Goal: Task Accomplishment & Management: Use online tool/utility

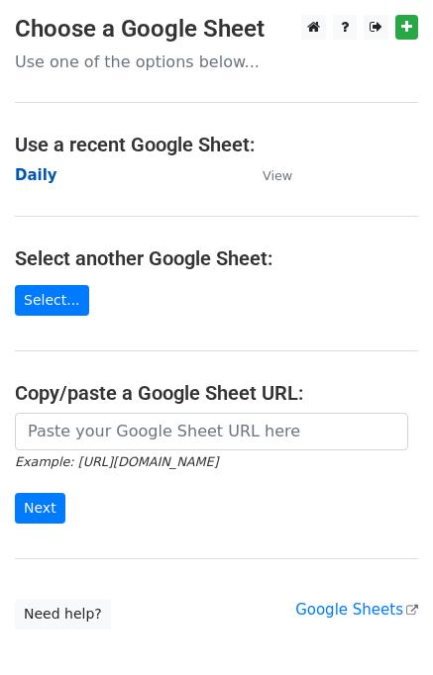
click at [43, 175] on strong "Daily" at bounding box center [36, 175] width 43 height 18
click at [42, 176] on strong "Daily" at bounding box center [36, 175] width 43 height 18
click at [40, 171] on strong "Daily" at bounding box center [36, 175] width 43 height 18
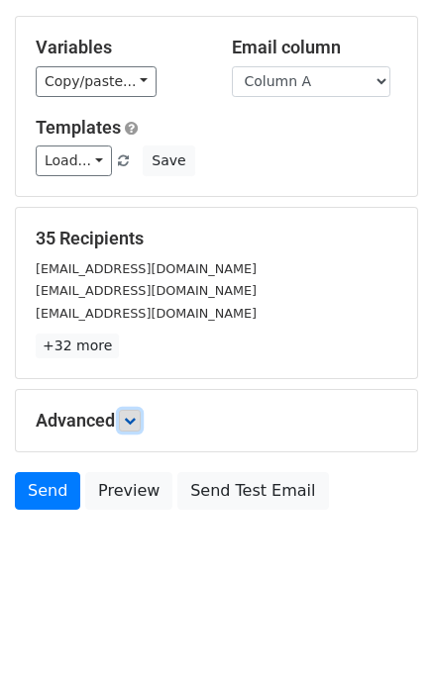
click at [126, 420] on link at bounding box center [130, 421] width 22 height 22
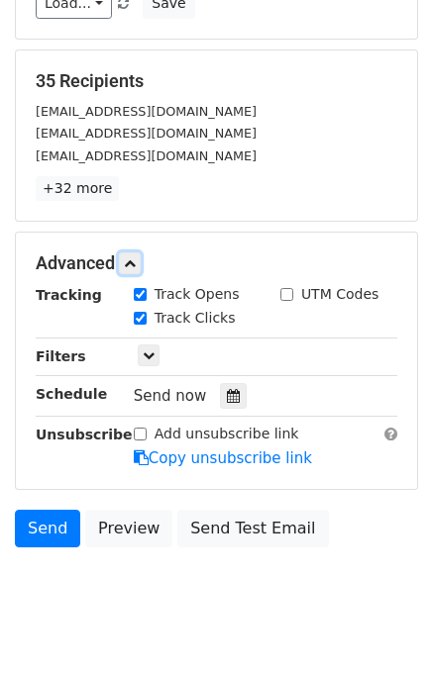
scroll to position [250, 0]
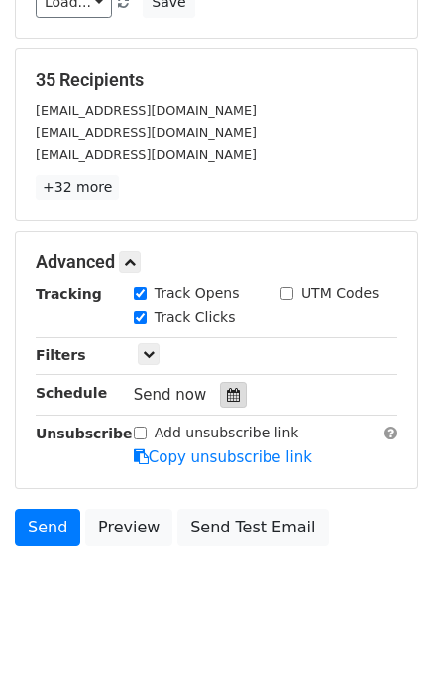
click at [227, 397] on icon at bounding box center [233, 395] width 13 height 14
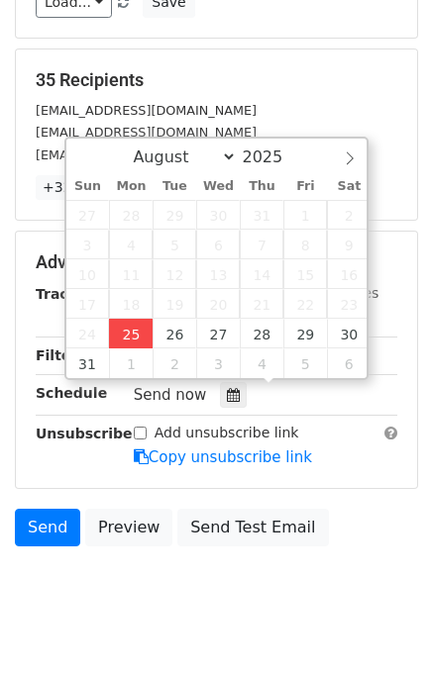
type input "2025-08-25 12:00"
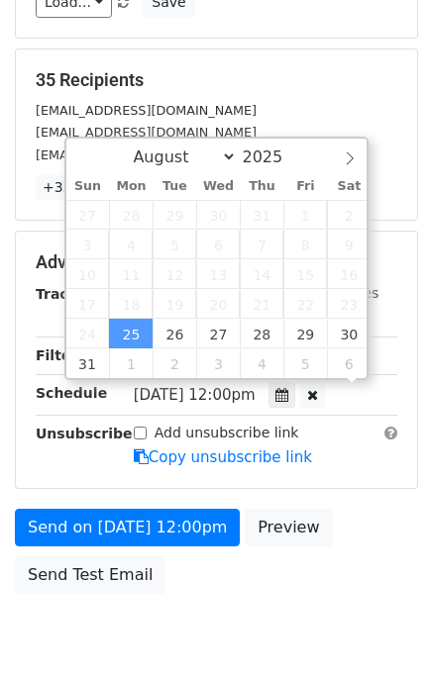
scroll to position [0, 0]
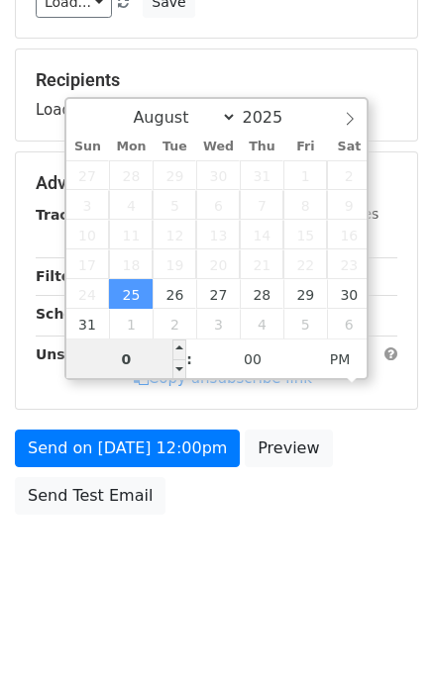
type input "01"
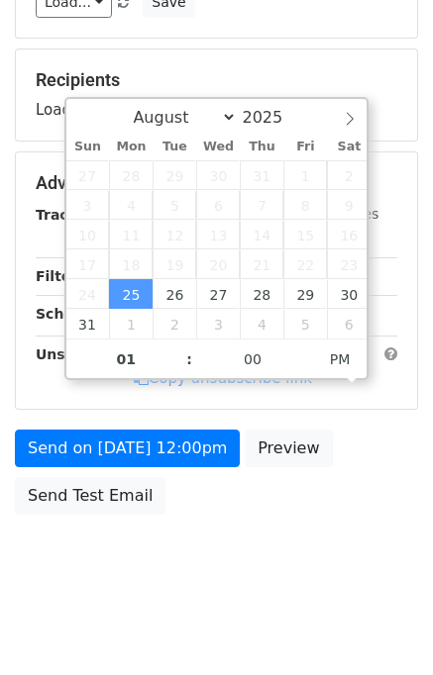
type input "2025-08-25 13:00"
click at [339, 550] on body "New Campaign Daily emails left: 50 Google Sheet: Daily Variables Copy/paste... …" at bounding box center [216, 184] width 433 height 839
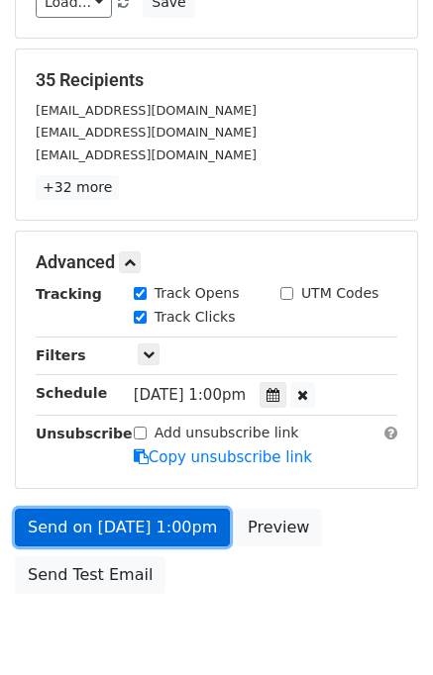
click at [58, 532] on link "Send on Aug 25 at 1:00pm" at bounding box center [122, 528] width 215 height 38
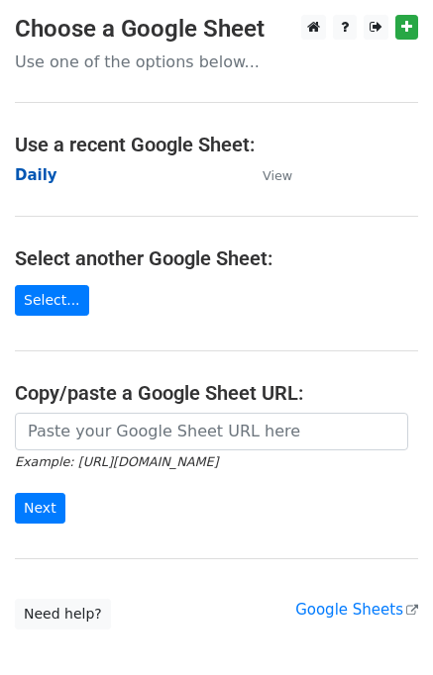
click at [36, 174] on strong "Daily" at bounding box center [36, 175] width 43 height 18
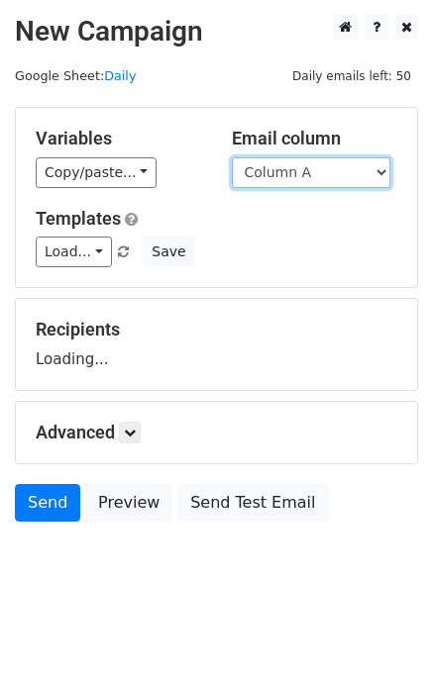
click at [297, 177] on select "Column A Column B Column C" at bounding box center [311, 172] width 158 height 31
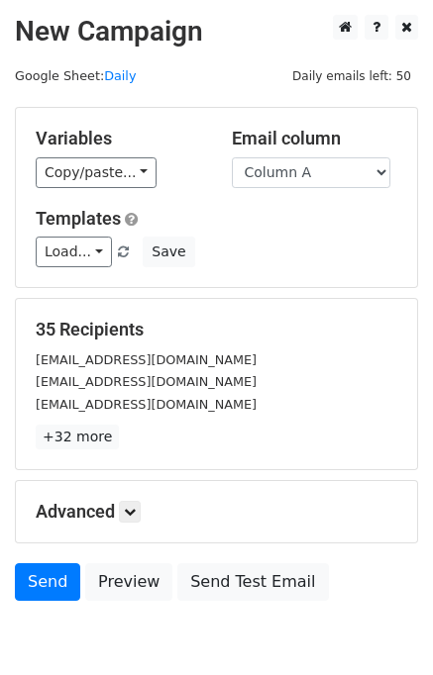
click at [302, 215] on h5 "Templates" at bounding box center [216, 219] width 361 height 22
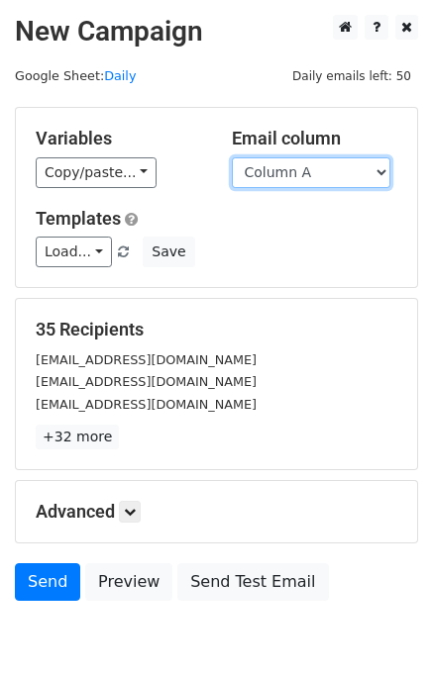
click at [293, 181] on select "Column A Column B Column C" at bounding box center [311, 172] width 158 height 31
select select "Column B"
click at [232, 157] on select "Column A Column B Column C" at bounding box center [311, 172] width 158 height 31
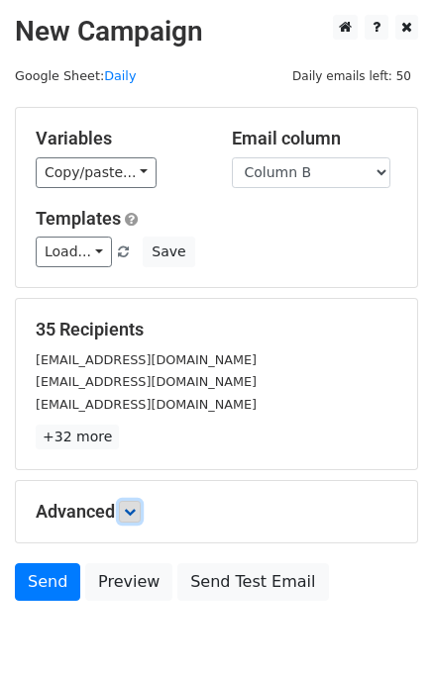
click at [135, 512] on icon at bounding box center [130, 512] width 12 height 12
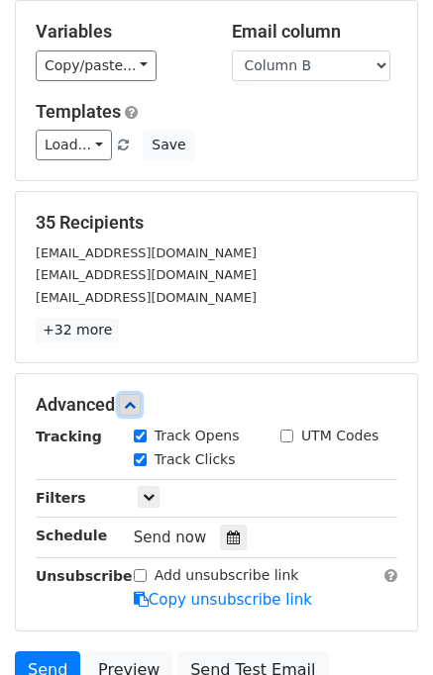
scroll to position [198, 0]
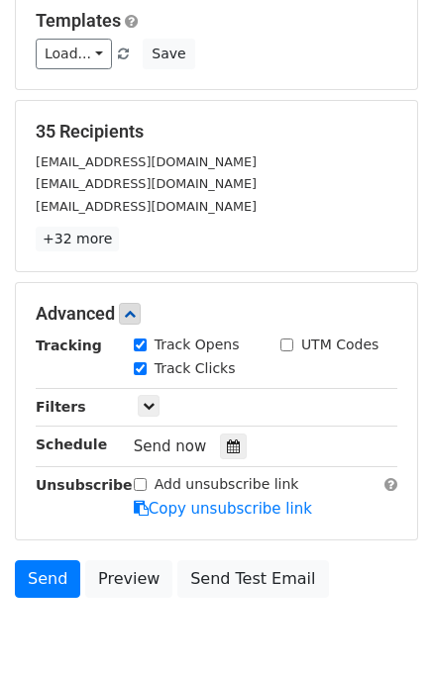
click at [238, 437] on div "Send now" at bounding box center [250, 447] width 233 height 27
click at [230, 446] on div at bounding box center [233, 447] width 27 height 26
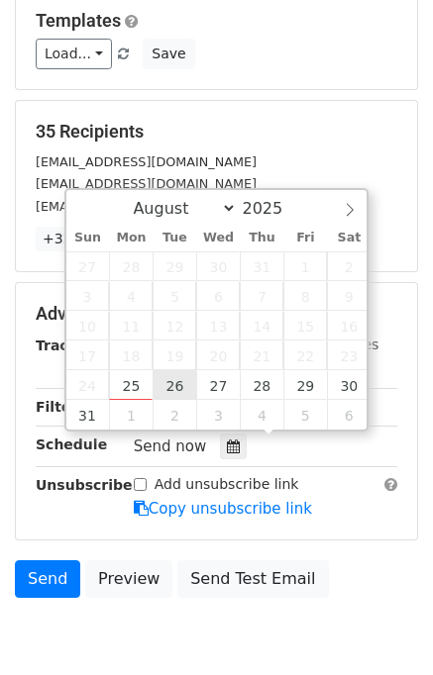
type input "2025-08-26 12:00"
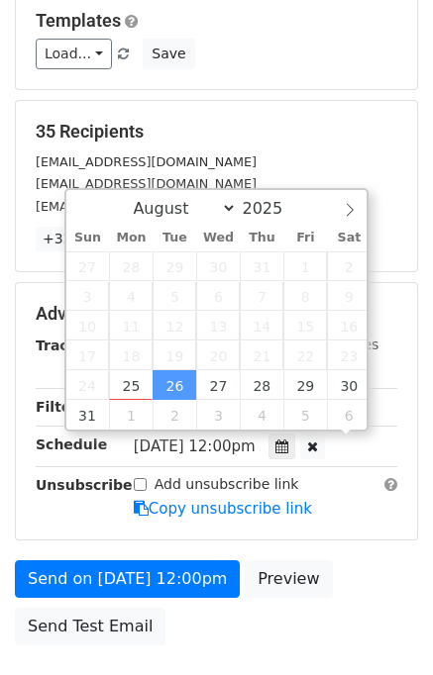
scroll to position [0, 0]
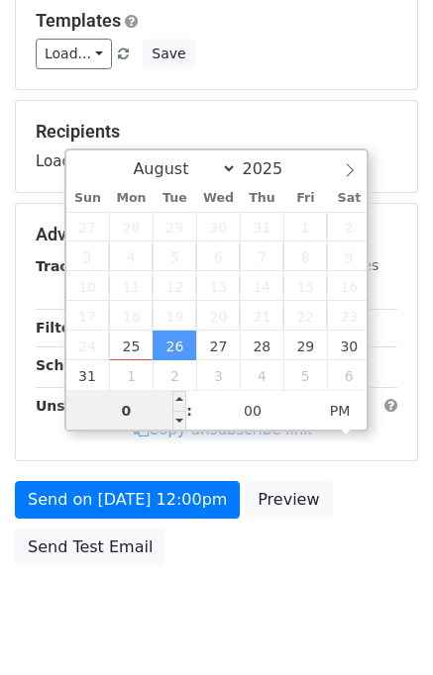
type input "02"
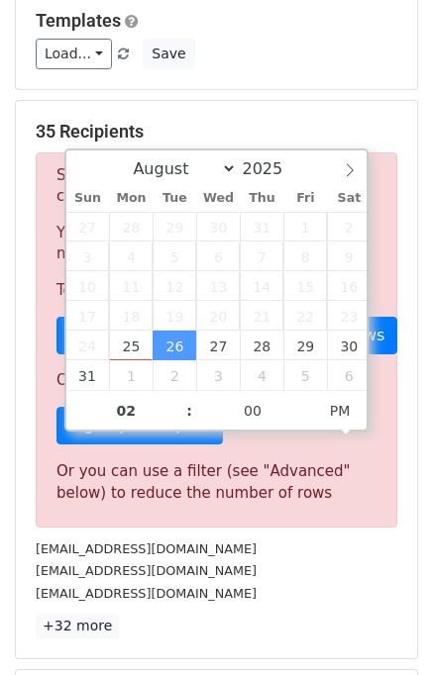
type input "2025-08-26 14:00"
click at [319, 555] on div "PartyBalloonsbyQ@gmail.com" at bounding box center [216, 549] width 391 height 23
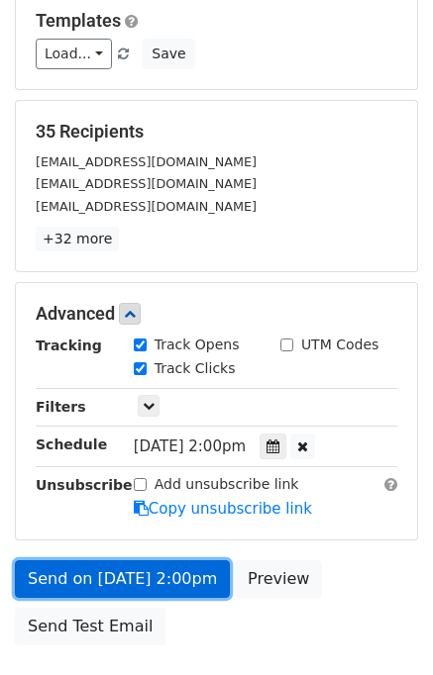
click at [123, 571] on link "Send on Aug 26 at 2:00pm" at bounding box center [122, 579] width 215 height 38
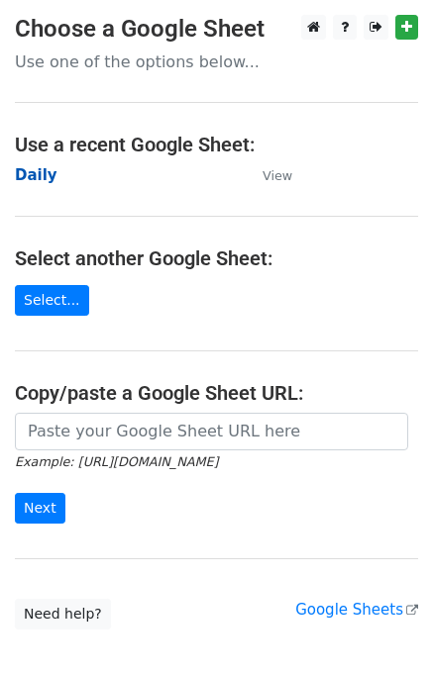
click at [23, 181] on strong "Daily" at bounding box center [36, 175] width 43 height 18
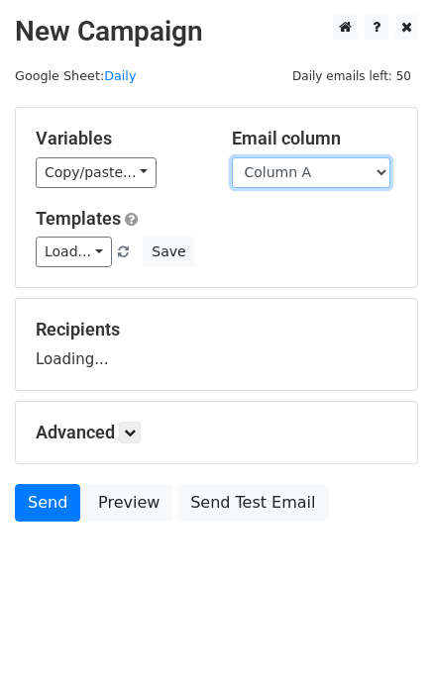
drag, startPoint x: 281, startPoint y: 173, endPoint x: 282, endPoint y: 183, distance: 10.0
click at [281, 173] on select "Column A Column B Column C" at bounding box center [311, 172] width 158 height 31
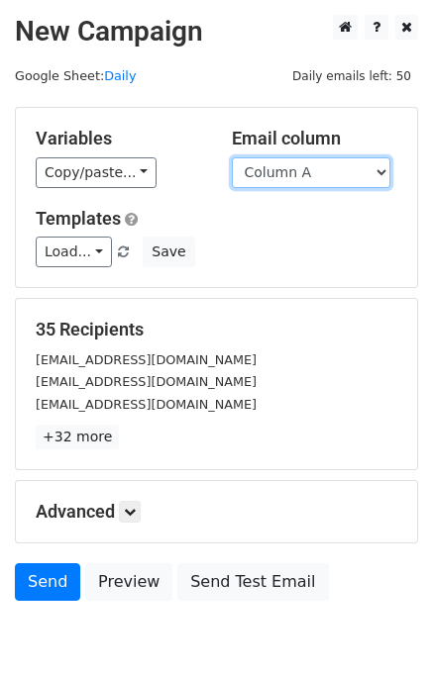
click at [288, 173] on select "Column A Column B Column C" at bounding box center [311, 172] width 158 height 31
select select "Column C"
click at [232, 157] on select "Column A Column B Column C" at bounding box center [311, 172] width 158 height 31
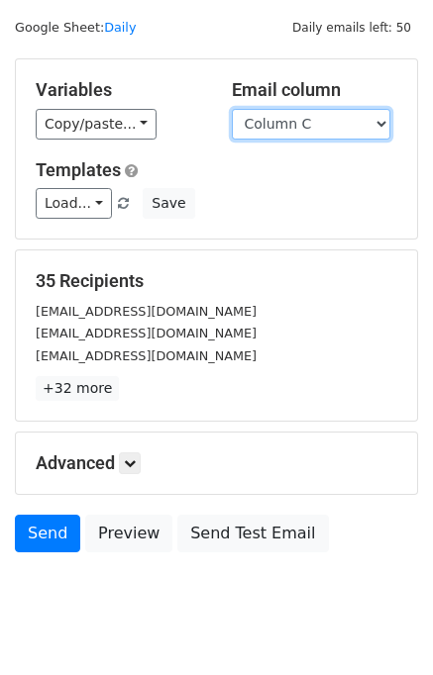
scroll to position [91, 0]
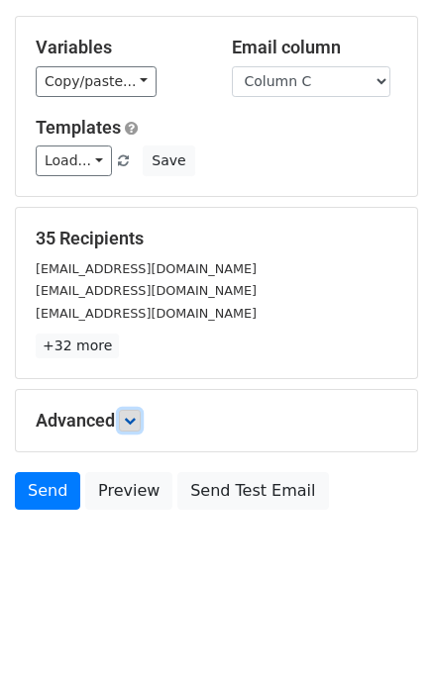
click at [136, 416] on icon at bounding box center [130, 421] width 12 height 12
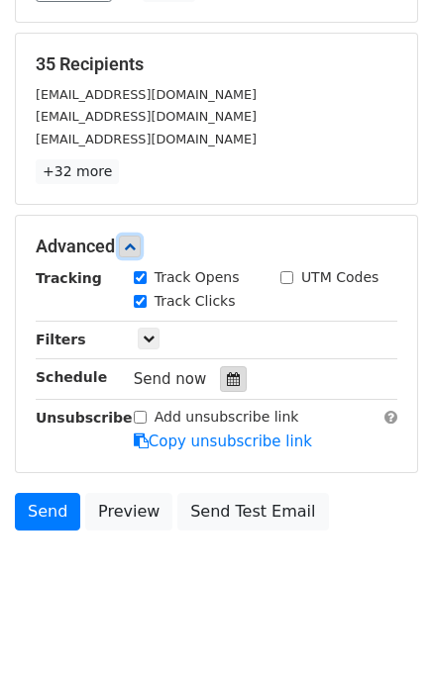
scroll to position [267, 0]
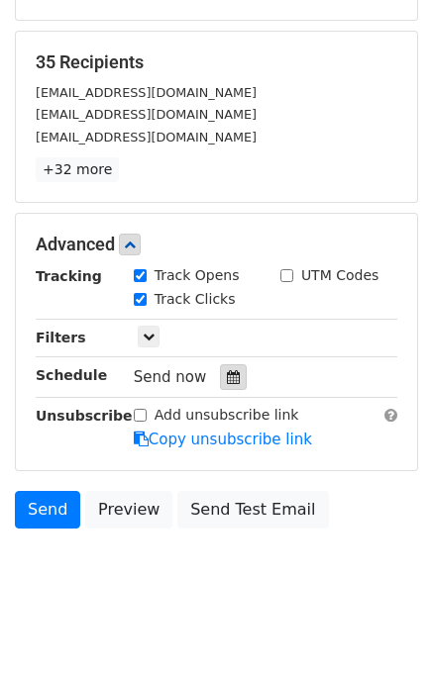
click at [227, 376] on icon at bounding box center [233, 377] width 13 height 14
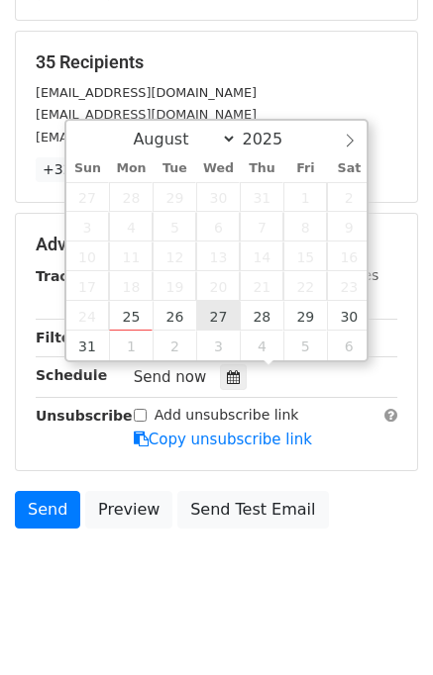
type input "2025-08-27 12:00"
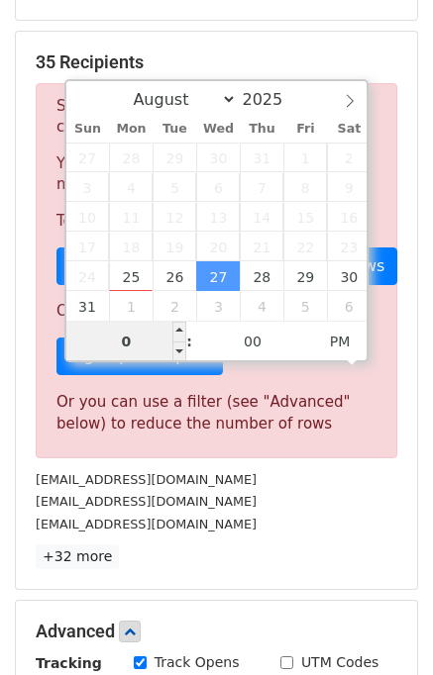
type input "03"
type input "2025-08-27 15:00"
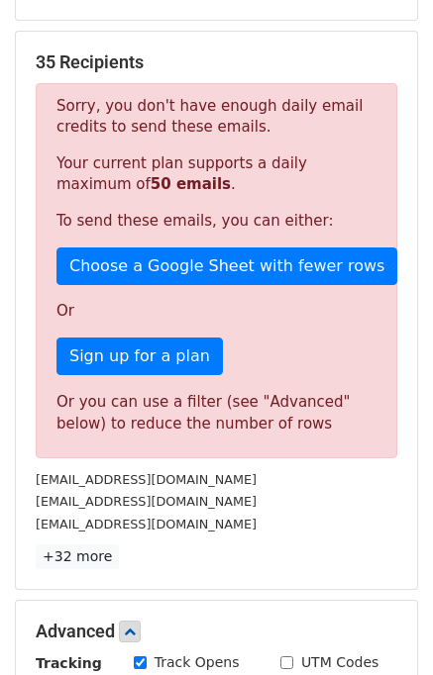
click at [286, 526] on div "help@cosmeticsurgerysolicitors.co.uk" at bounding box center [216, 524] width 391 height 23
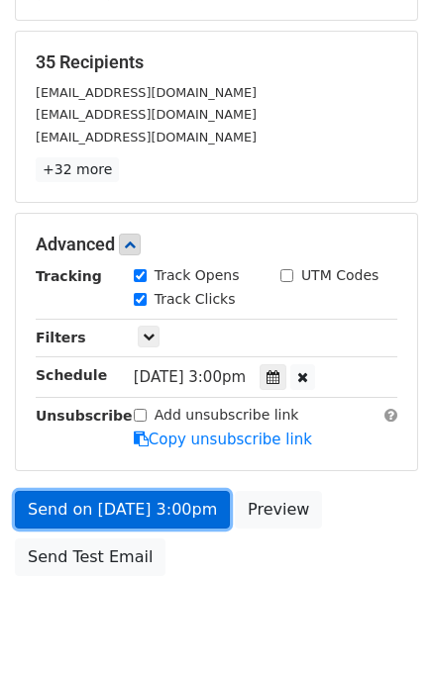
click at [108, 503] on link "Send on Aug 27 at 3:00pm" at bounding box center [122, 510] width 215 height 38
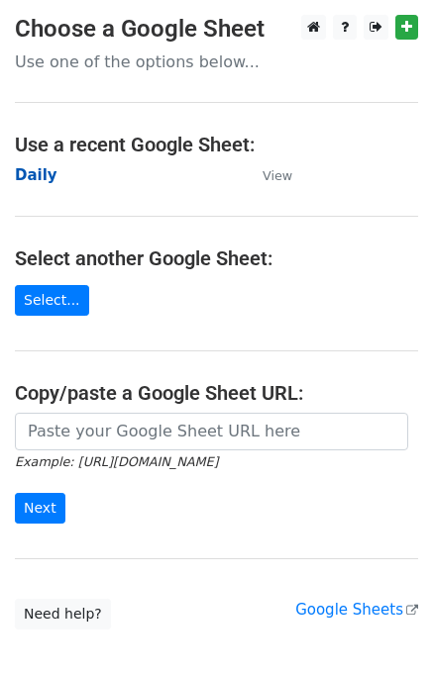
click at [34, 183] on strong "Daily" at bounding box center [36, 175] width 43 height 18
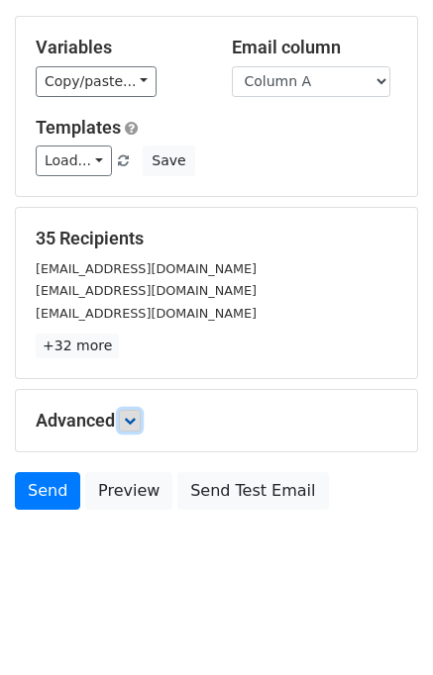
click at [136, 417] on icon at bounding box center [130, 421] width 12 height 12
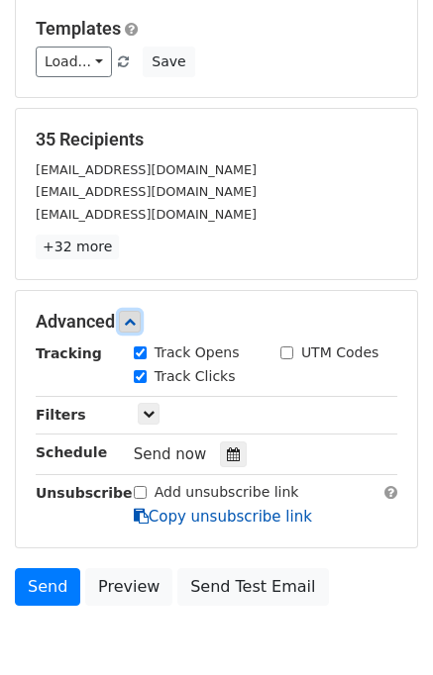
scroll to position [239, 0]
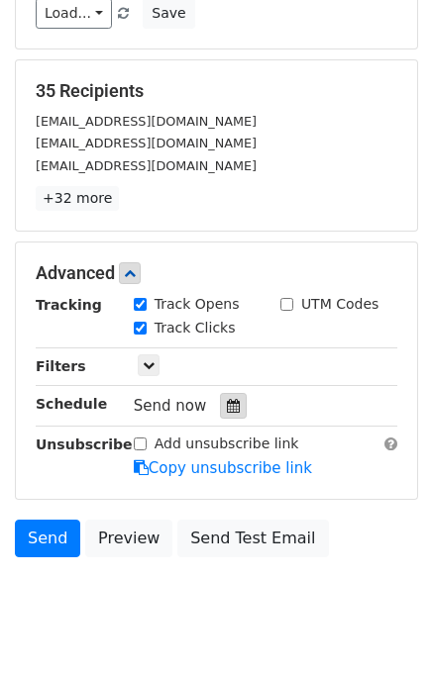
click at [227, 404] on icon at bounding box center [233, 406] width 13 height 14
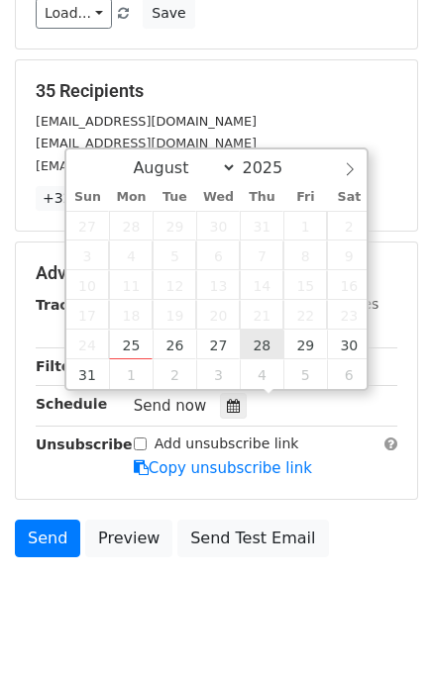
type input "2025-08-28 12:00"
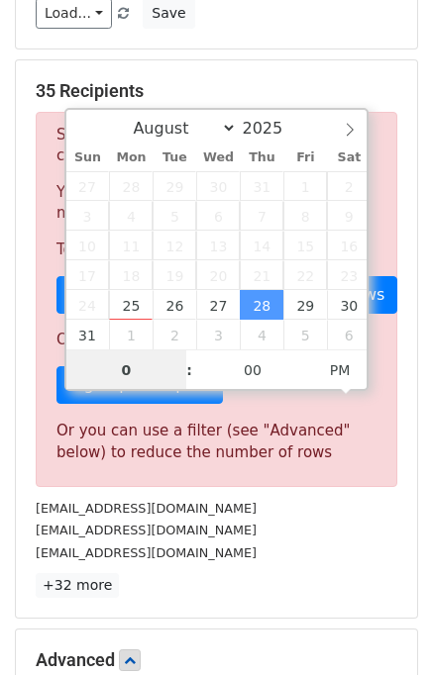
type input "04"
type input "2025-08-28 16:00"
click at [277, 550] on div "support@safeshellvpn.com" at bounding box center [216, 553] width 391 height 23
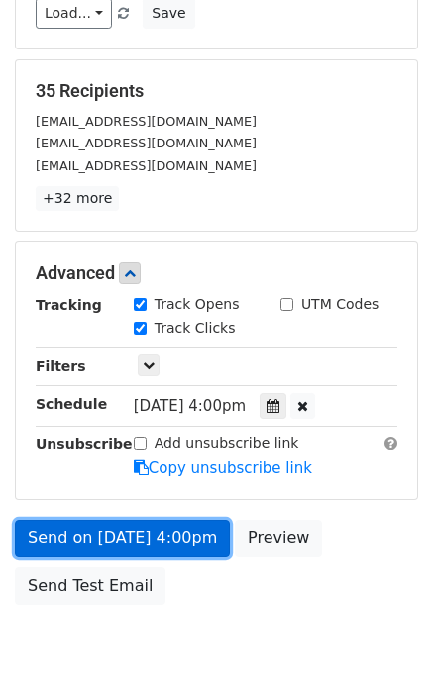
click at [120, 531] on link "Send on Aug 28 at 4:00pm" at bounding box center [122, 539] width 215 height 38
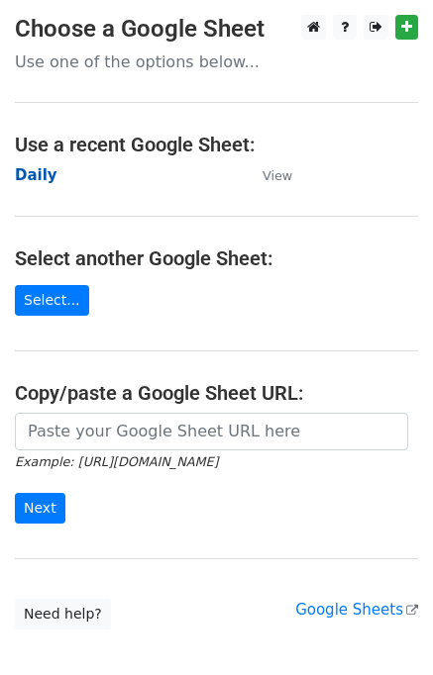
click at [35, 180] on strong "Daily" at bounding box center [36, 175] width 43 height 18
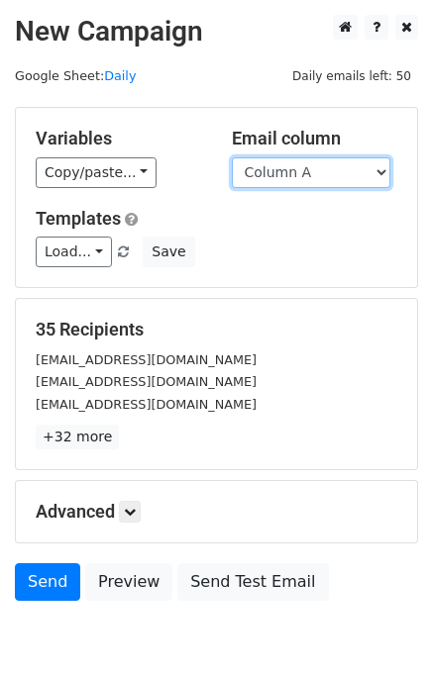
click at [289, 178] on select "Column A Column B Column C" at bounding box center [311, 172] width 158 height 31
select select "Column B"
click at [232, 157] on select "Column A Column B Column C" at bounding box center [311, 172] width 158 height 31
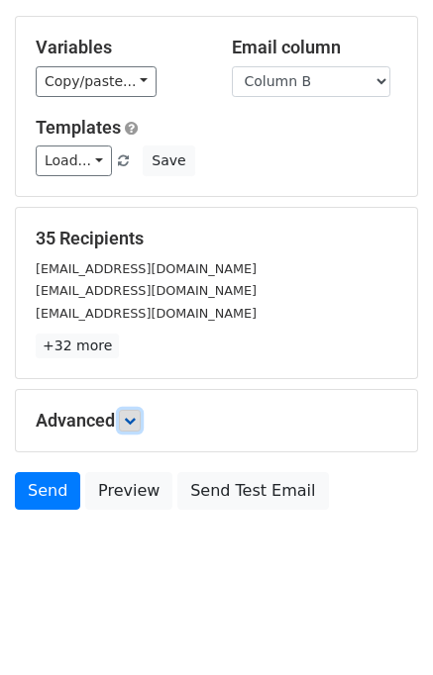
click at [136, 428] on link at bounding box center [130, 421] width 22 height 22
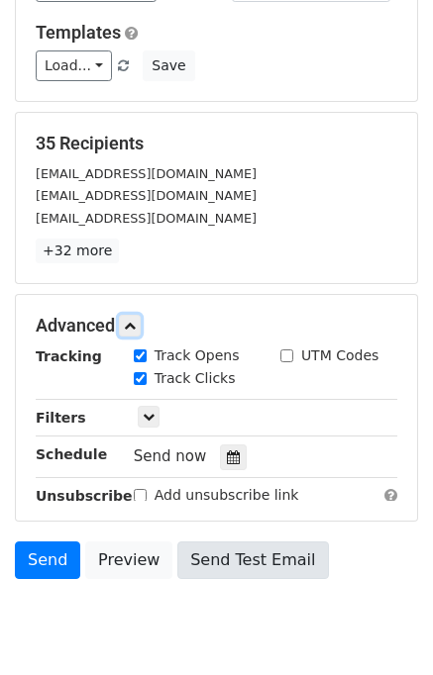
scroll to position [281, 0]
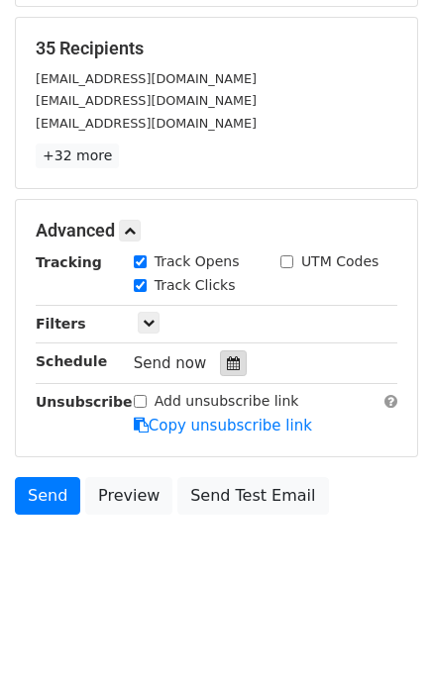
click at [227, 365] on icon at bounding box center [233, 363] width 13 height 14
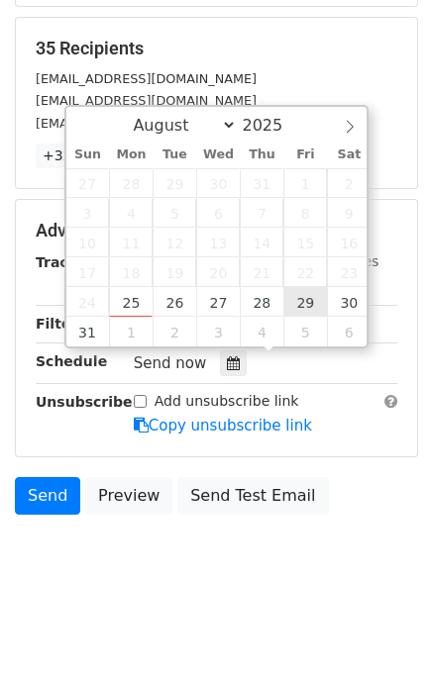
type input "[DATE] 12:00"
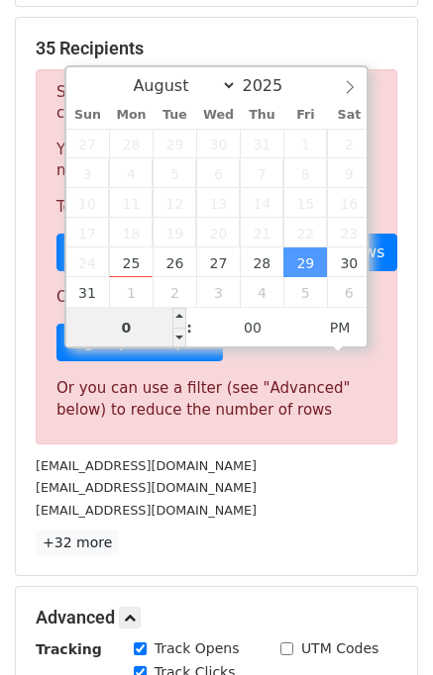
type input "05"
type input "[DATE] 17:00"
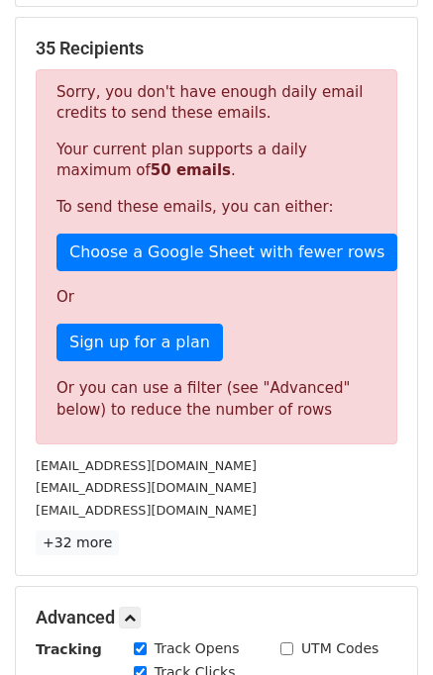
drag, startPoint x: 304, startPoint y: 541, endPoint x: 292, endPoint y: 541, distance: 11.9
click at [304, 541] on p "+32 more" at bounding box center [216, 543] width 361 height 25
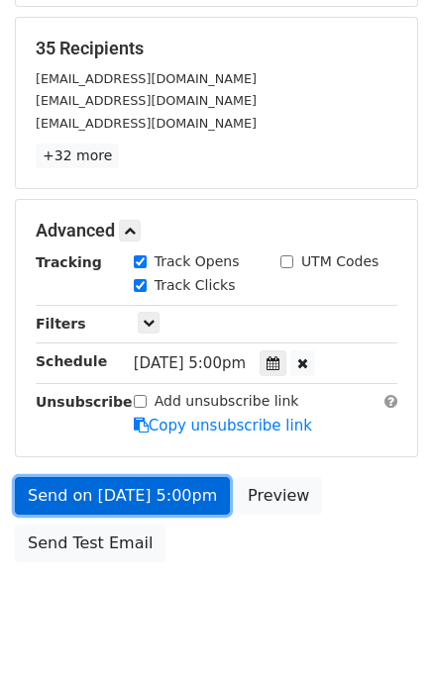
click at [121, 492] on link "Send on [DATE] 5:00pm" at bounding box center [122, 496] width 215 height 38
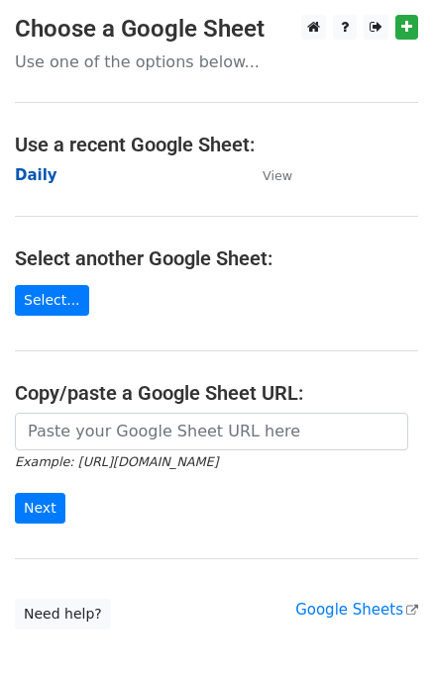
click at [28, 183] on strong "Daily" at bounding box center [36, 175] width 43 height 18
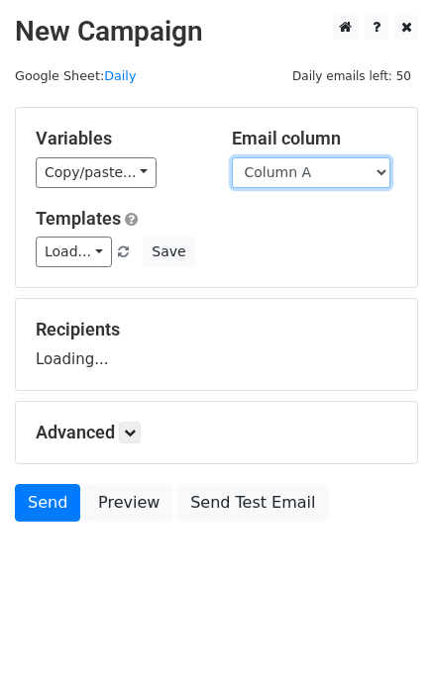
click at [300, 172] on select "Column A Column B Column C" at bounding box center [311, 172] width 158 height 31
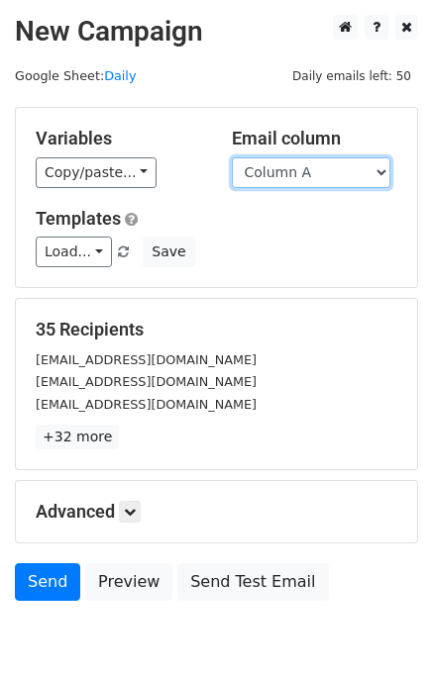
click at [288, 179] on select "Column A Column B Column C" at bounding box center [311, 172] width 158 height 31
select select "Column C"
click at [232, 157] on select "Column A Column B Column C" at bounding box center [311, 172] width 158 height 31
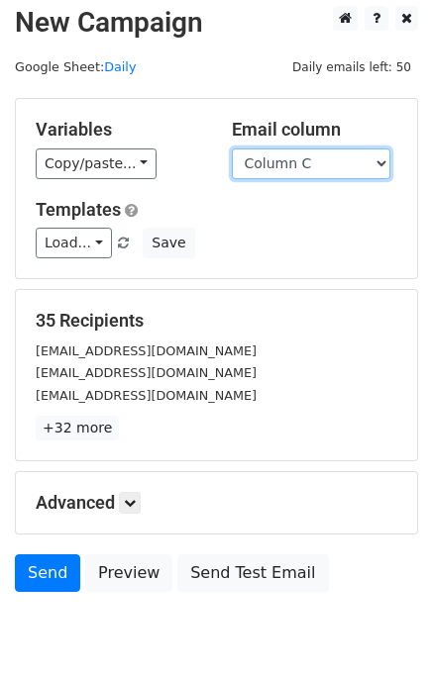
scroll to position [12, 0]
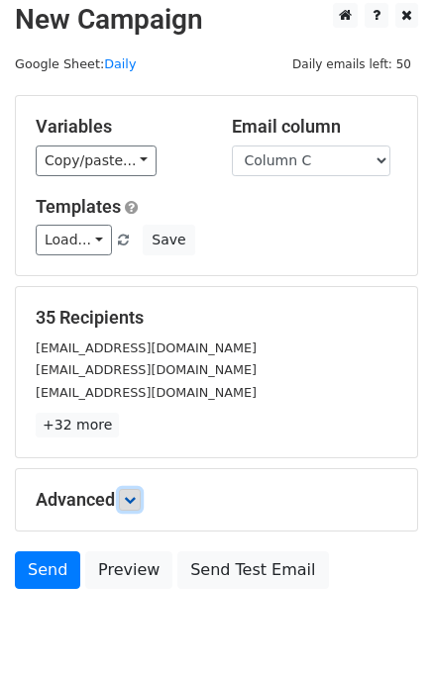
click at [131, 494] on icon at bounding box center [130, 500] width 12 height 12
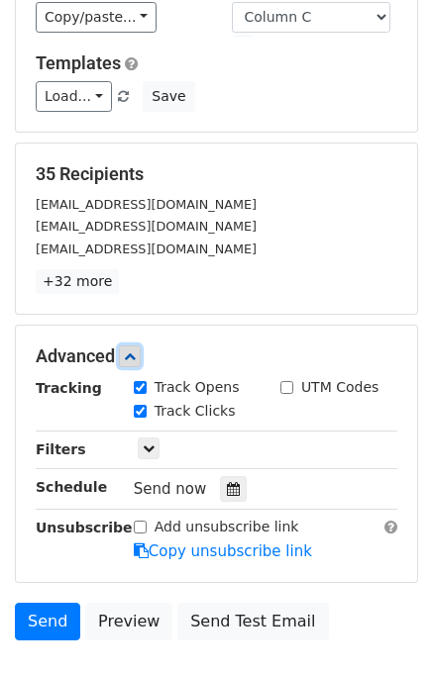
scroll to position [285, 0]
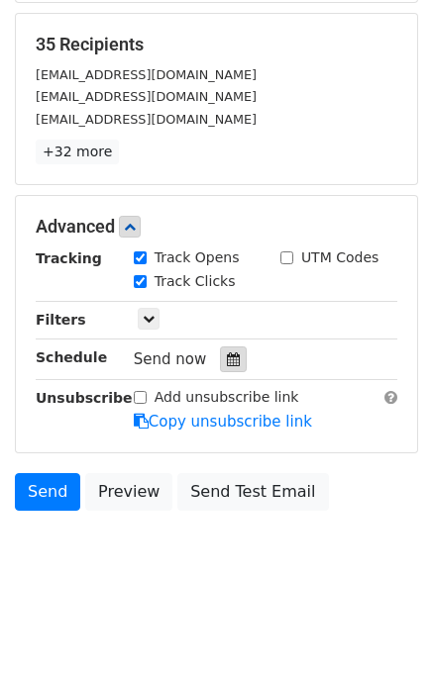
click at [227, 352] on icon at bounding box center [233, 359] width 13 height 14
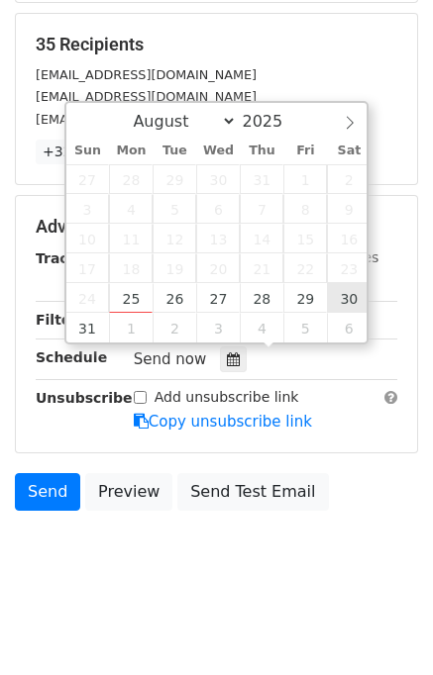
type input "2025-08-30 12:00"
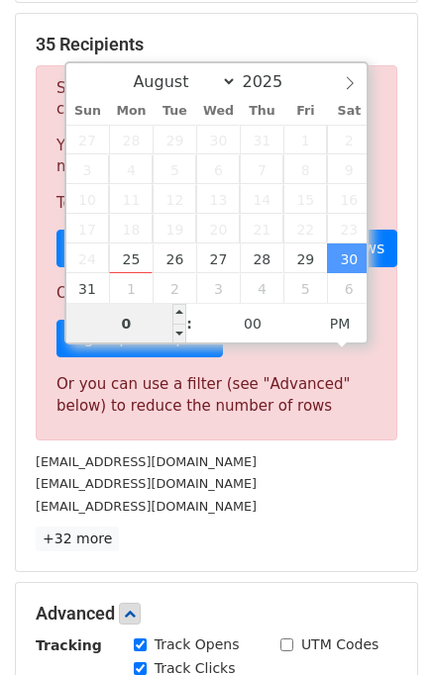
type input "06"
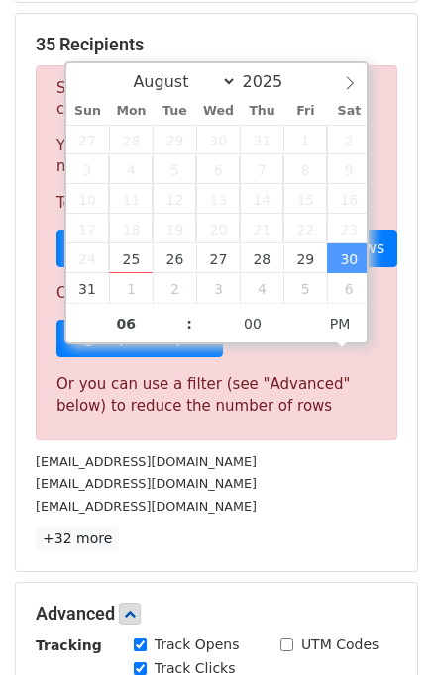
type input "2025-08-30 18:00"
click at [306, 496] on div "help@cosmeticsurgerysolicitors.co.uk" at bounding box center [216, 506] width 391 height 23
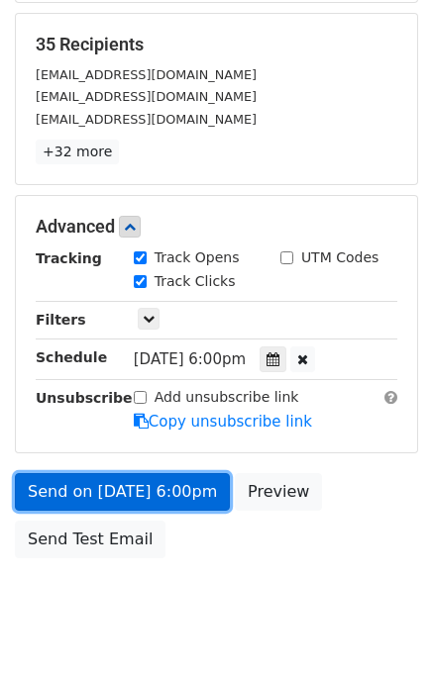
click at [153, 482] on link "Send on Aug 30 at 6:00pm" at bounding box center [122, 492] width 215 height 38
